Goal: Task Accomplishment & Management: Manage account settings

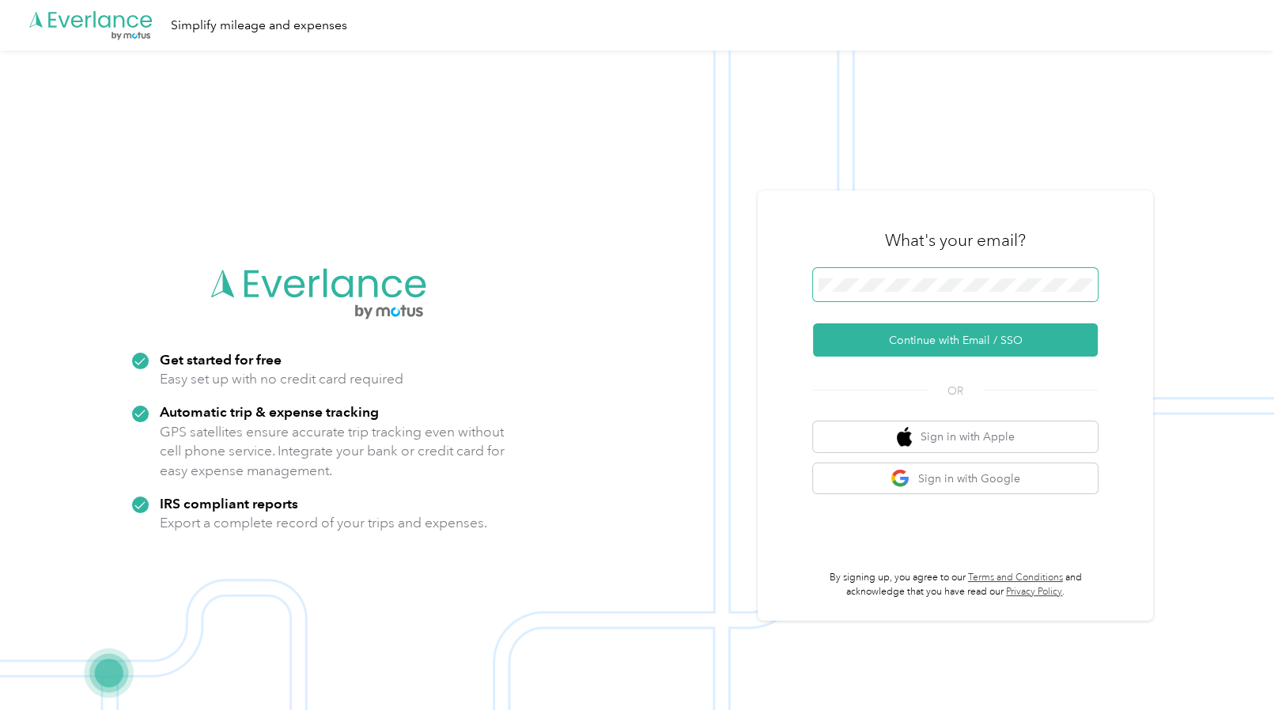
drag, startPoint x: 1027, startPoint y: 301, endPoint x: 1045, endPoint y: 277, distance: 30.1
click at [1045, 277] on span at bounding box center [955, 284] width 285 height 33
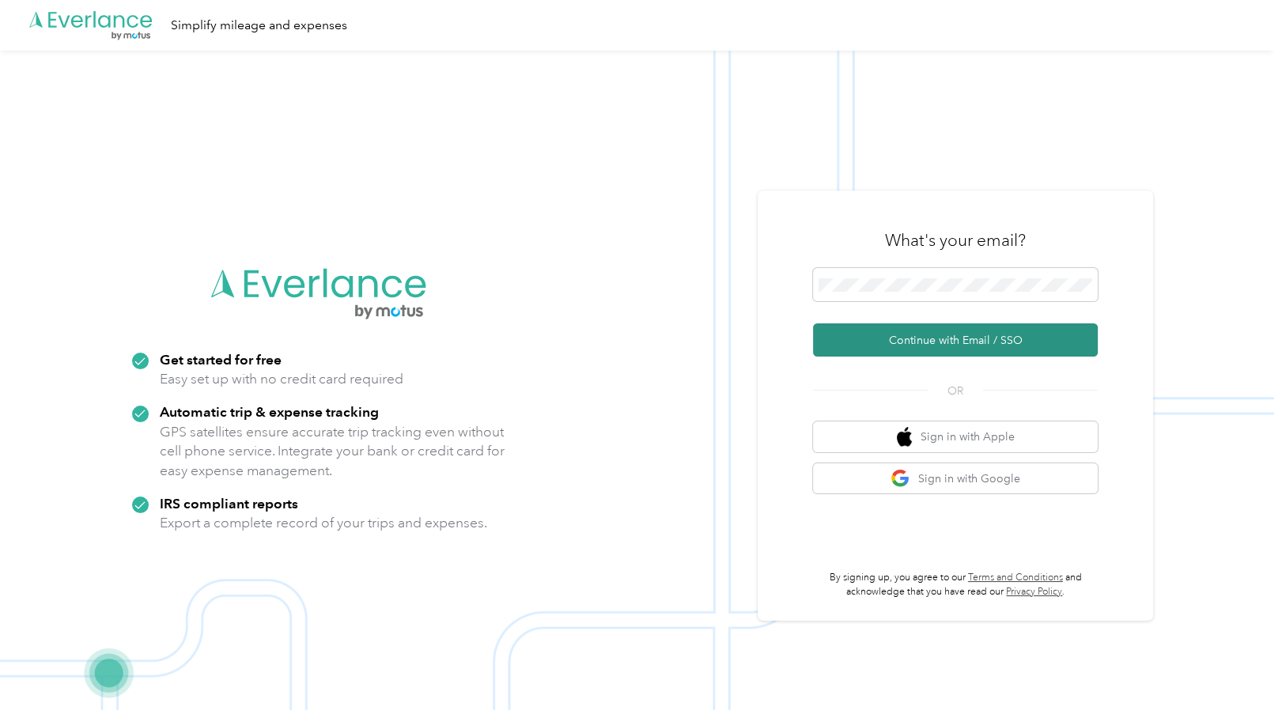
click at [922, 340] on button "Continue with Email / SSO" at bounding box center [955, 339] width 285 height 33
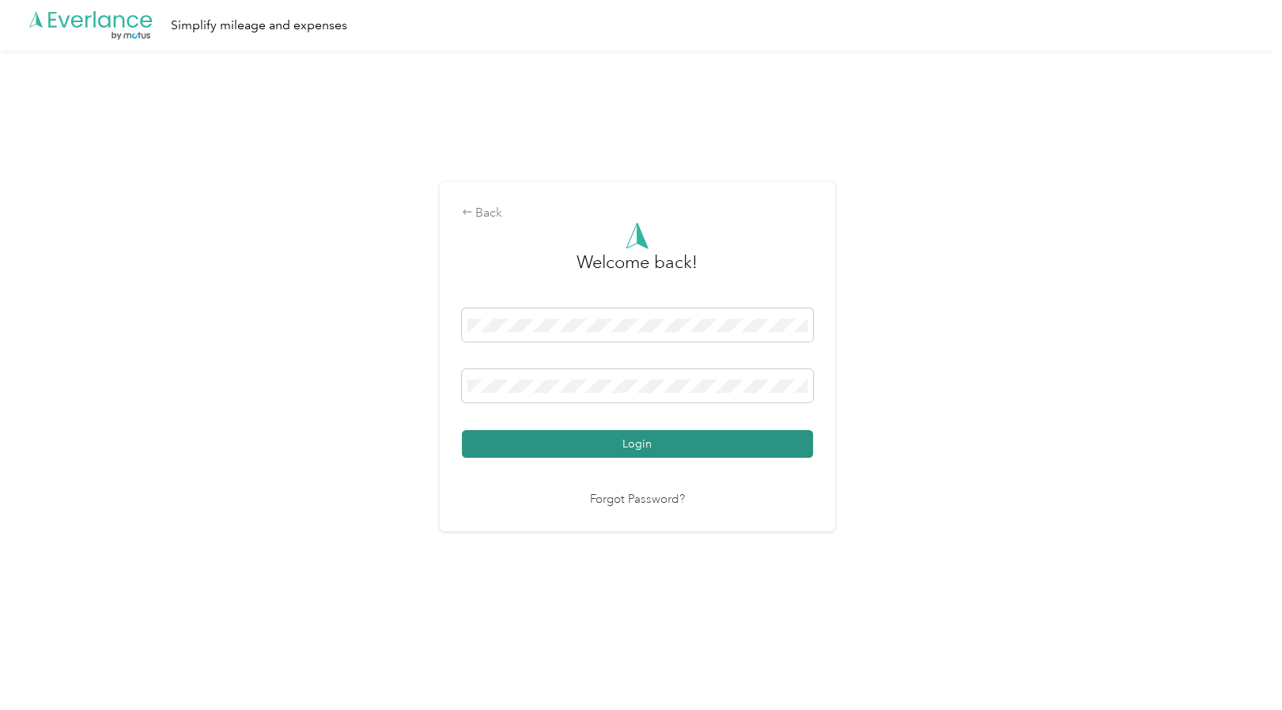
click at [462, 430] on button "Login" at bounding box center [637, 444] width 351 height 28
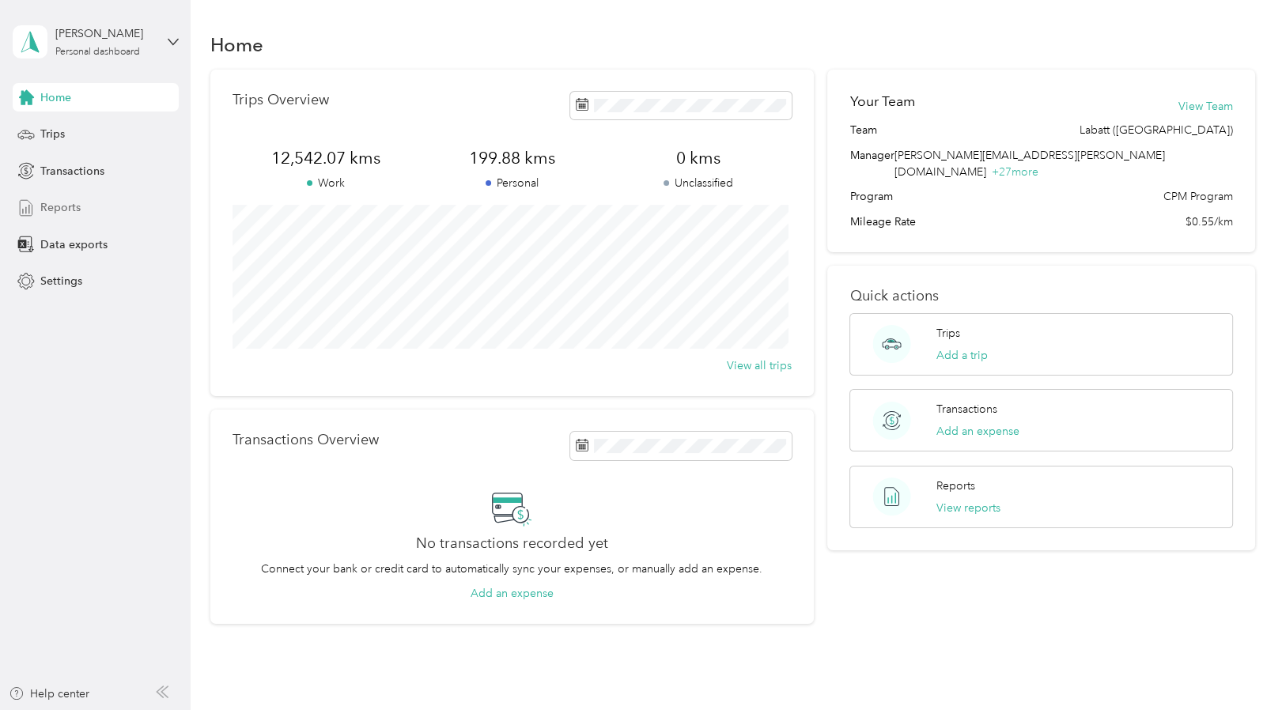
click at [83, 214] on div "Reports" at bounding box center [96, 208] width 166 height 28
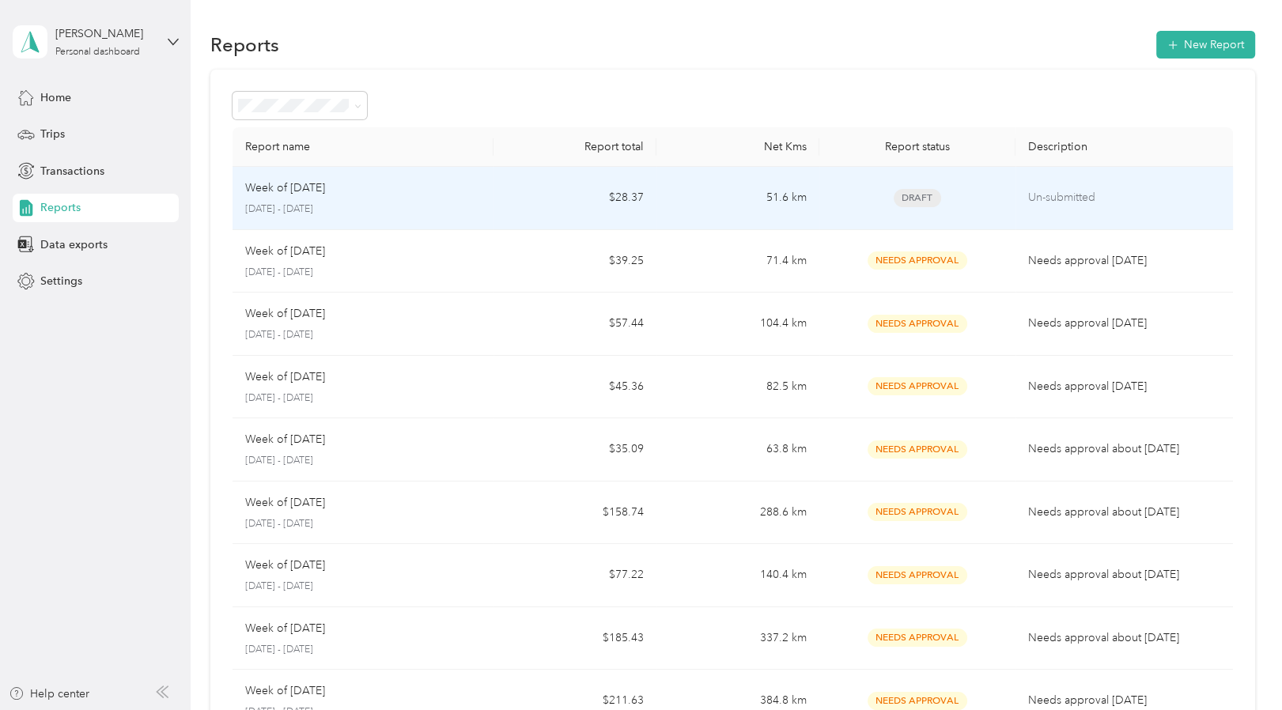
click at [1070, 201] on p "Un-submitted" at bounding box center [1124, 197] width 192 height 17
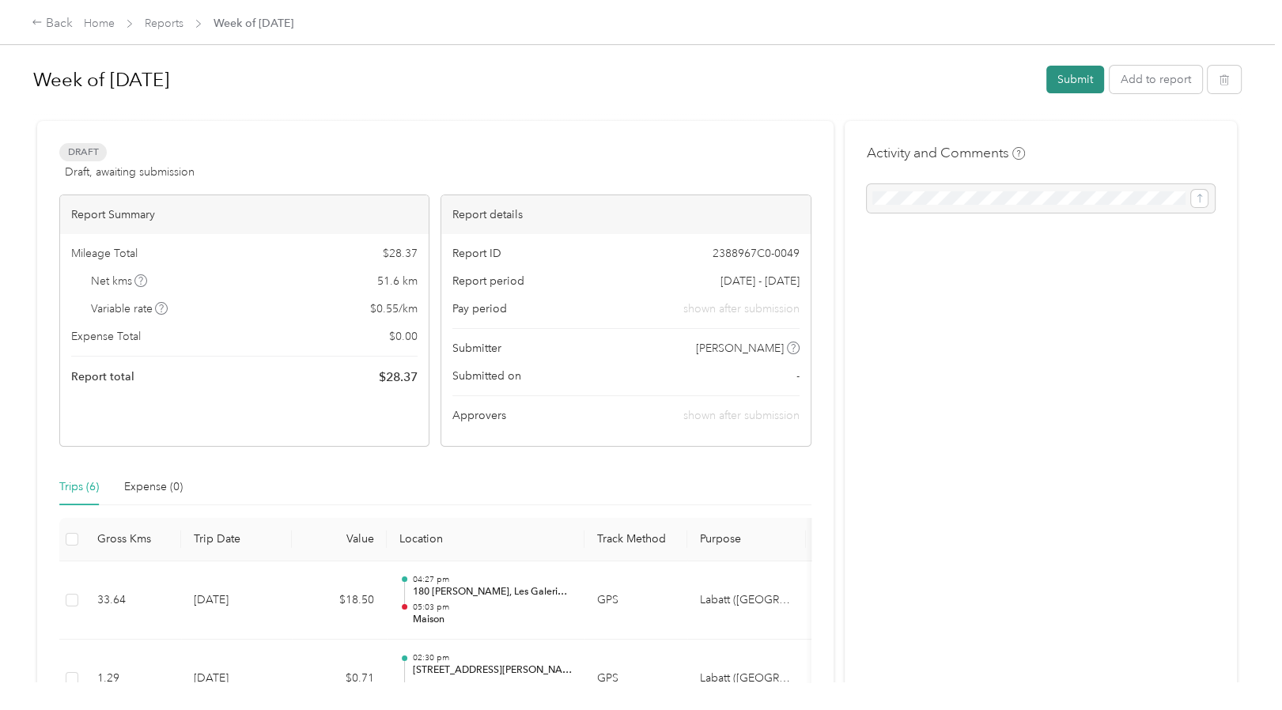
click at [1068, 78] on button "Submit" at bounding box center [1075, 80] width 58 height 28
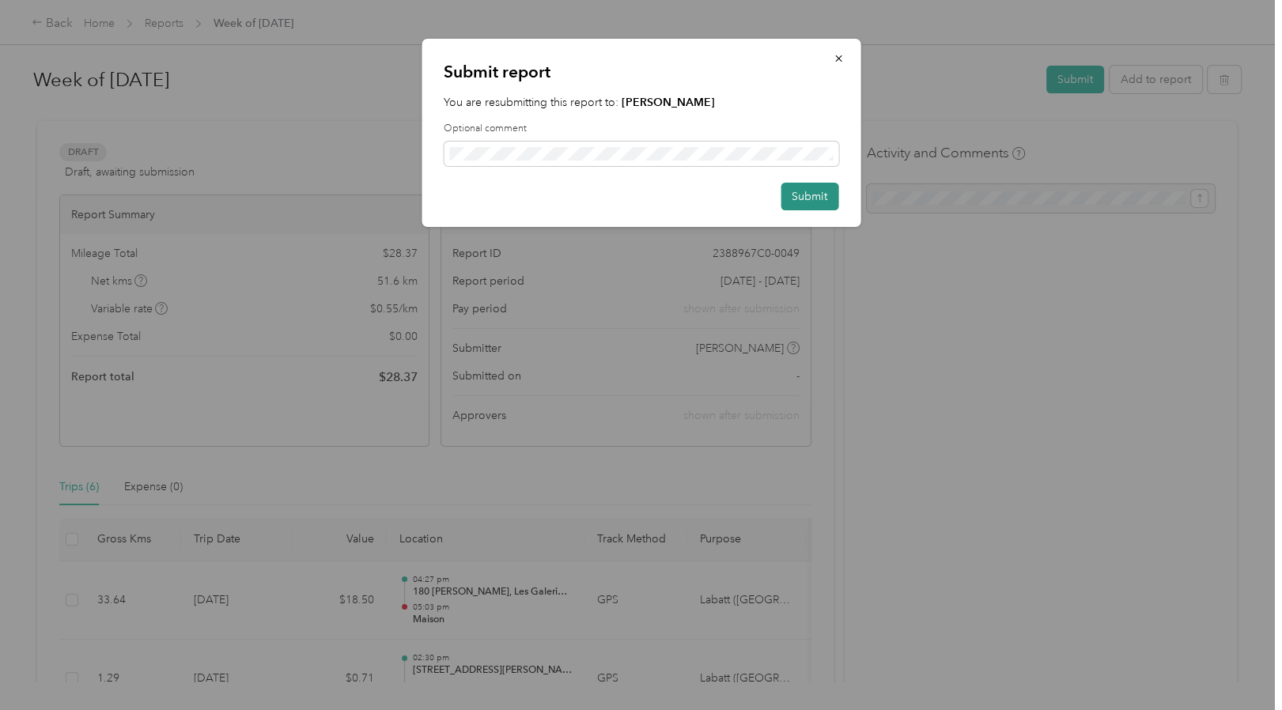
click at [811, 183] on button "Submit" at bounding box center [810, 197] width 58 height 28
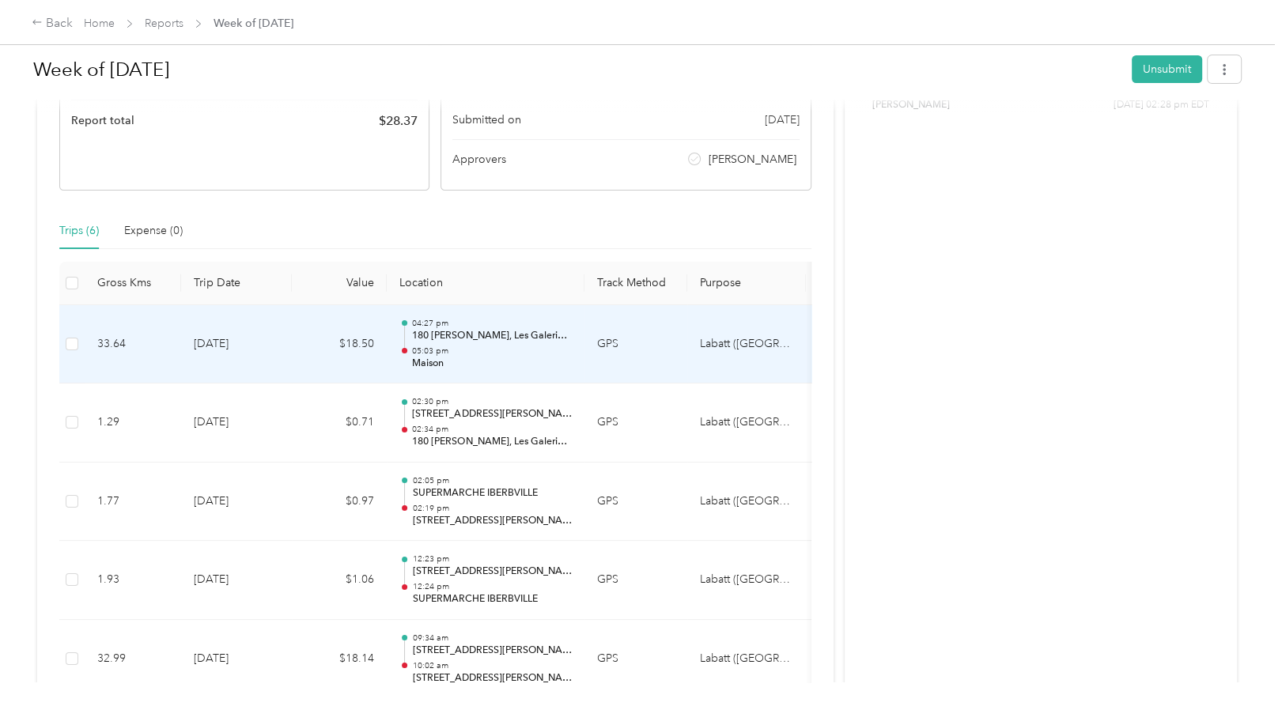
scroll to position [250, 0]
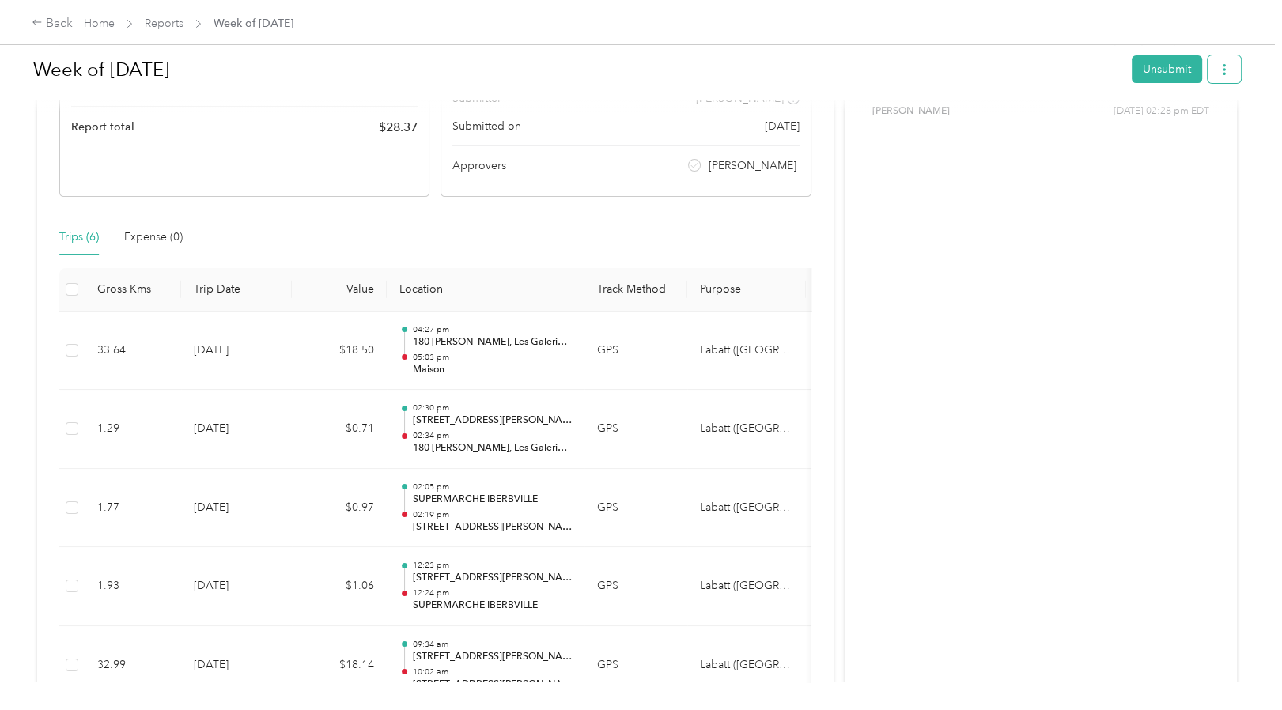
click at [1214, 62] on button "button" at bounding box center [1224, 69] width 33 height 28
click at [1166, 119] on span "Download" at bounding box center [1175, 127] width 52 height 17
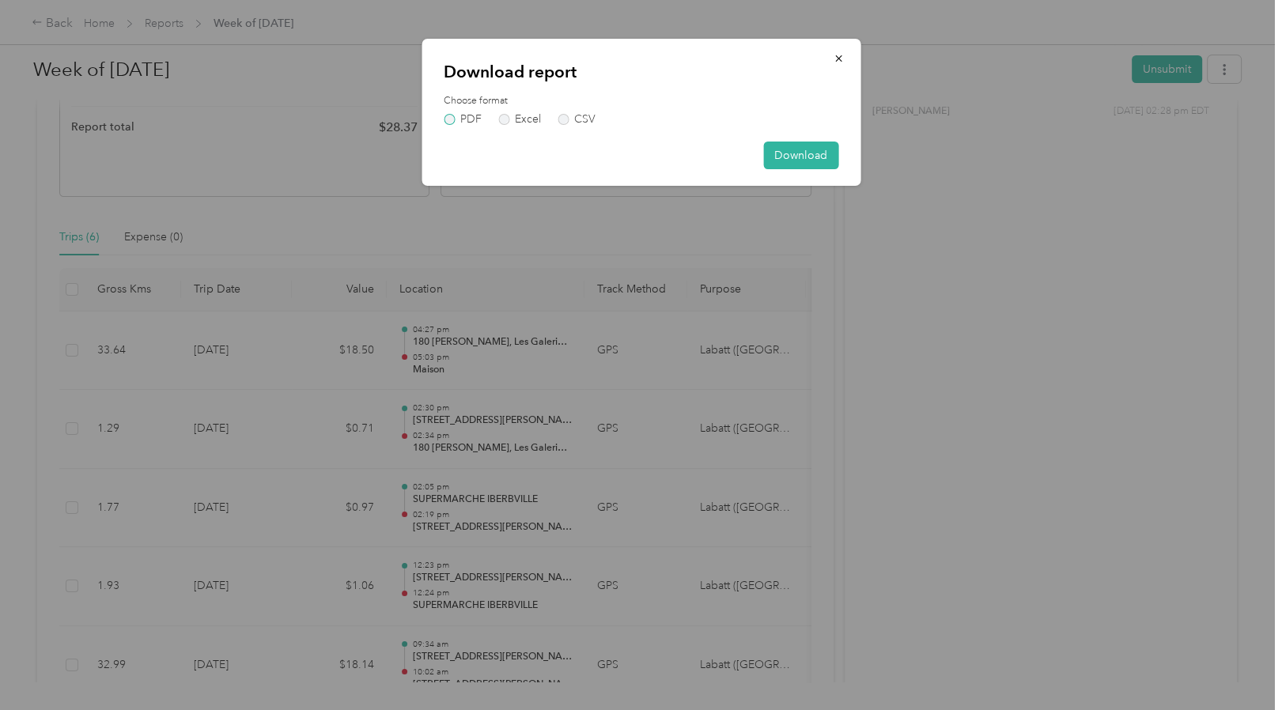
drag, startPoint x: 462, startPoint y: 119, endPoint x: 444, endPoint y: 115, distance: 17.8
click at [444, 115] on label "PDF" at bounding box center [463, 119] width 38 height 11
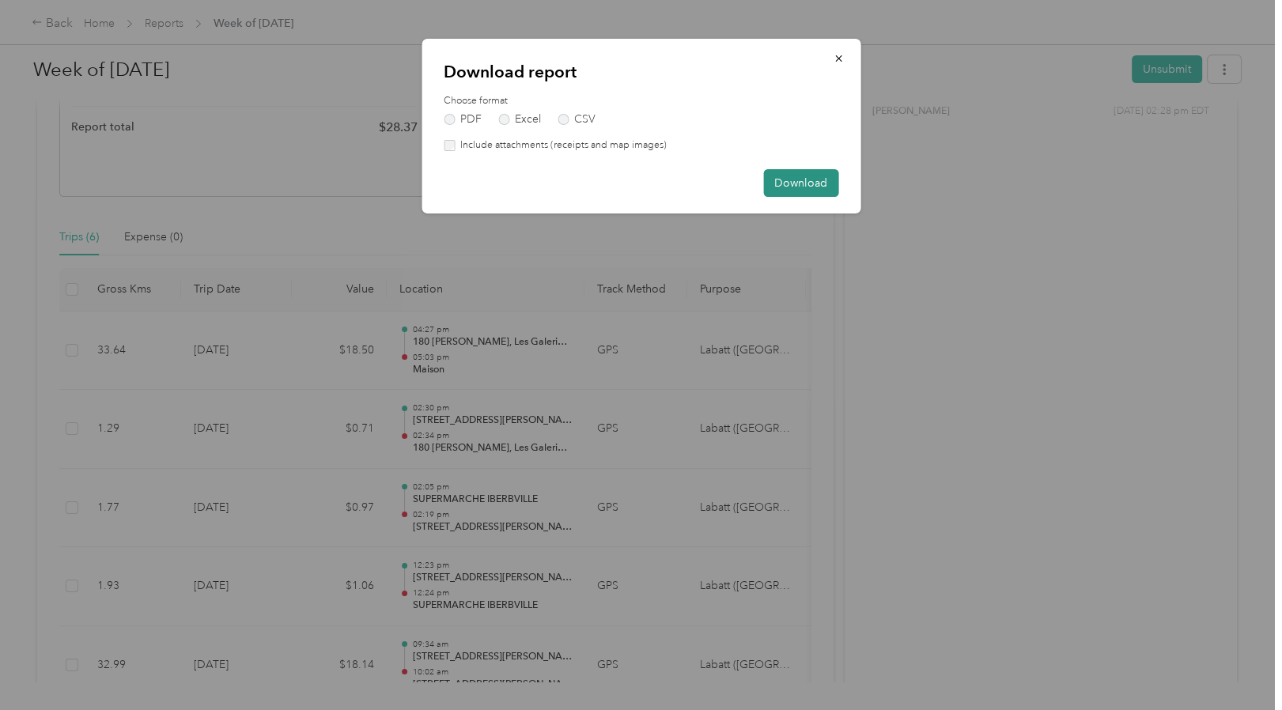
click at [781, 174] on button "Download" at bounding box center [800, 183] width 75 height 28
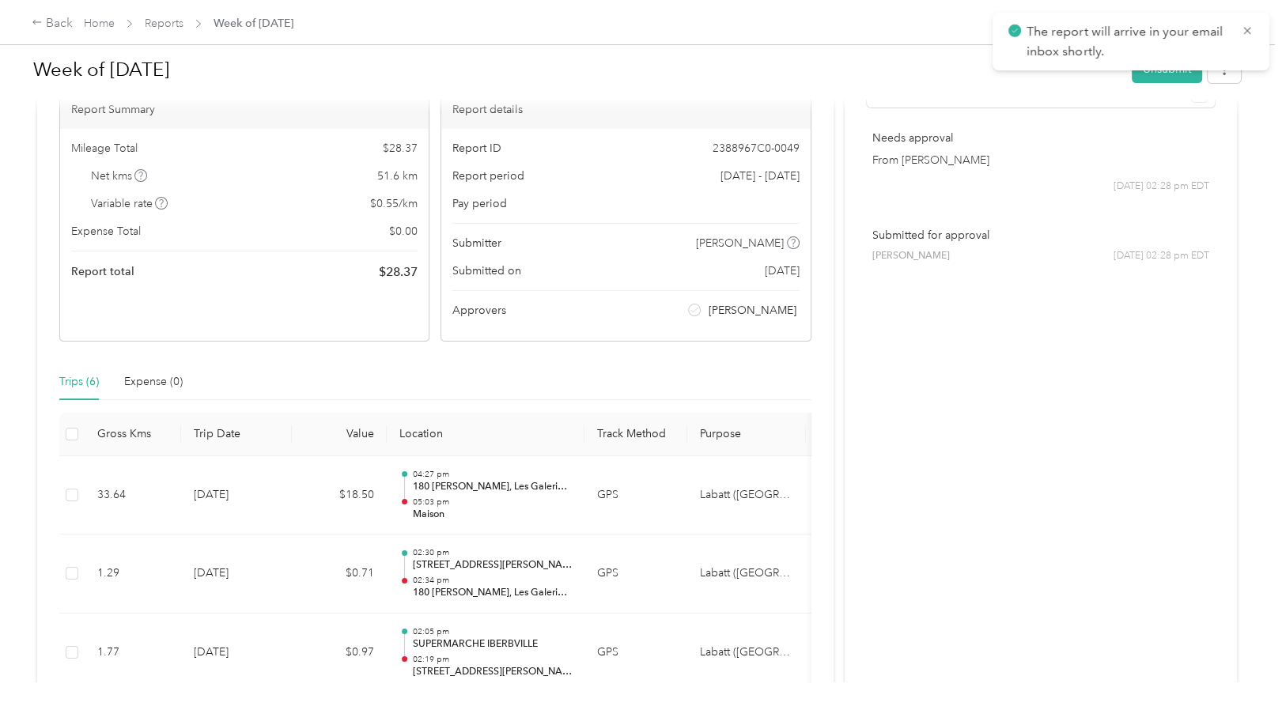
scroll to position [66, 0]
